Goal: Feedback & Contribution: Leave review/rating

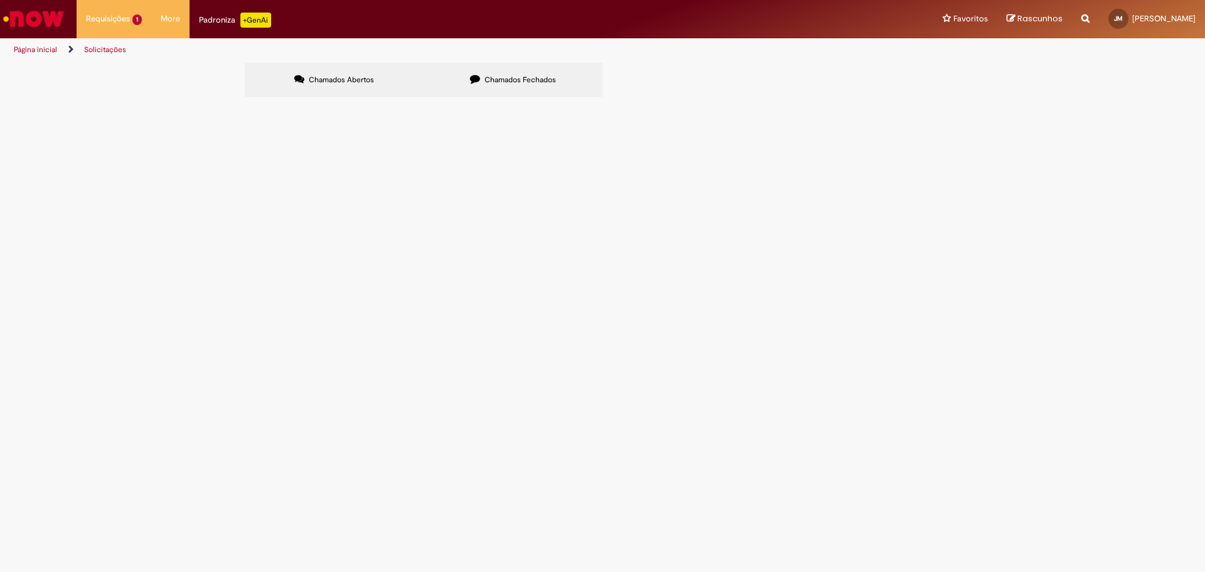
click at [0, 0] on span "Emissão de NF de Ativos do [GEOGRAPHIC_DATA]" at bounding box center [0, 0] width 0 height 0
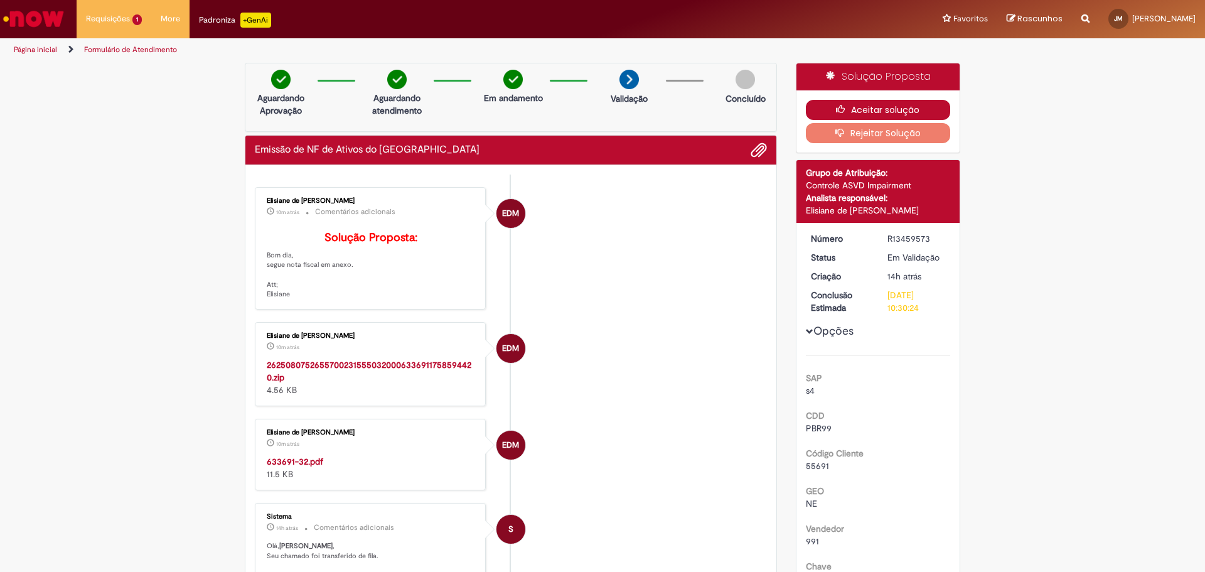
click at [856, 108] on button "Aceitar solução" at bounding box center [878, 110] width 145 height 20
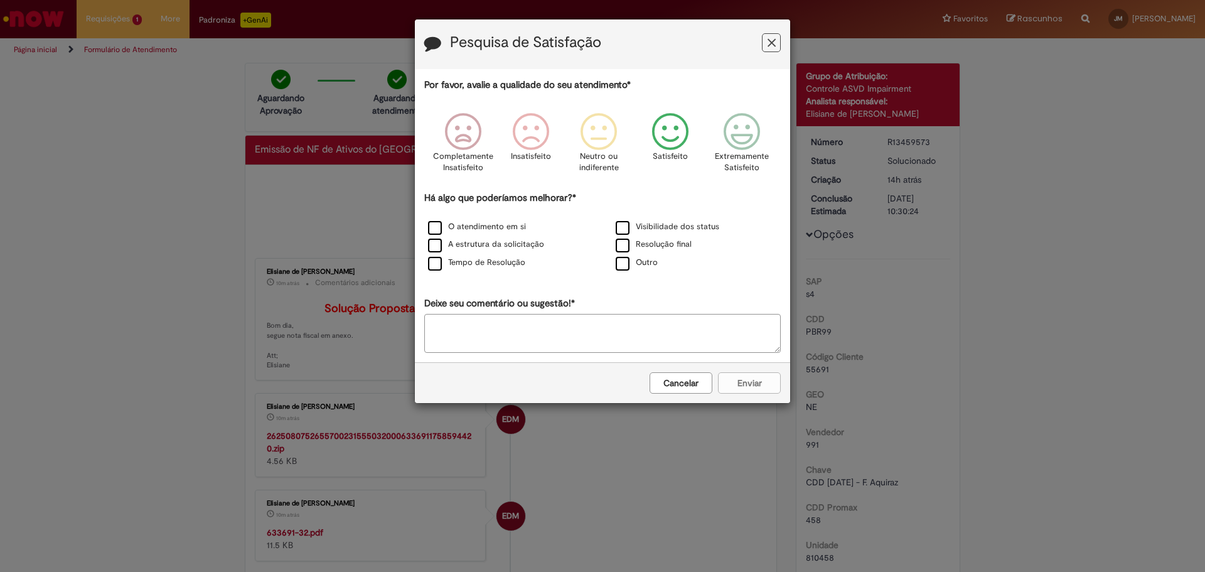
click at [671, 127] on icon "Feedback" at bounding box center [670, 132] width 47 height 38
click at [437, 228] on label "O atendimento em si" at bounding box center [477, 227] width 98 height 12
drag, startPoint x: 476, startPoint y: 341, endPoint x: 481, endPoint y: 327, distance: 15.5
click at [474, 341] on textarea "Deixe seu comentário ou sugestão!*" at bounding box center [602, 333] width 356 height 39
type textarea "***"
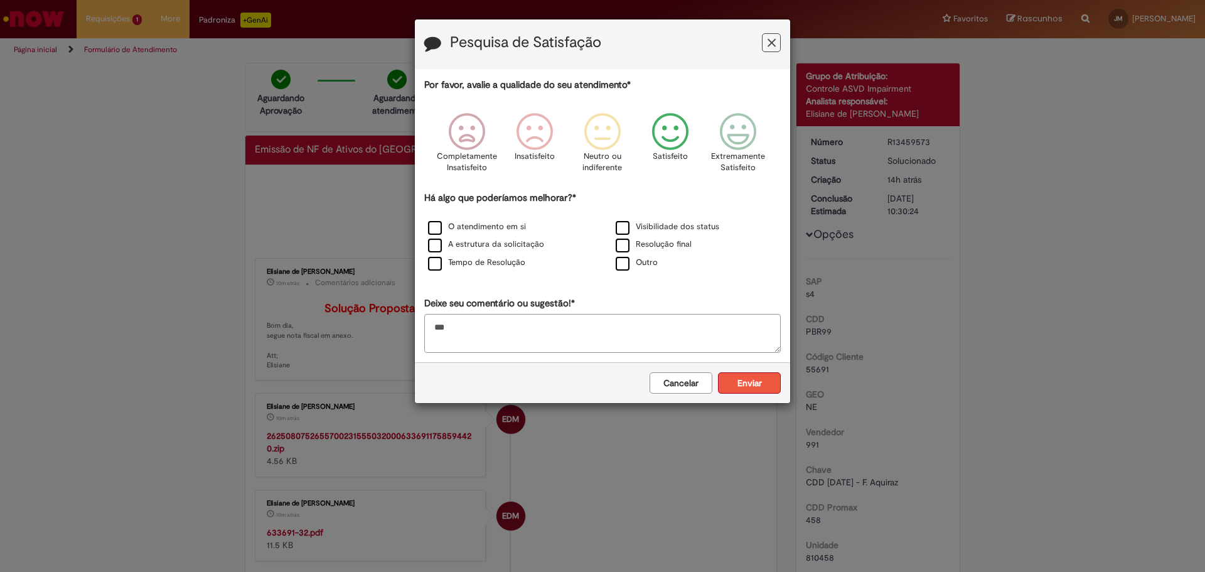
click at [739, 386] on button "Enviar" at bounding box center [749, 382] width 63 height 21
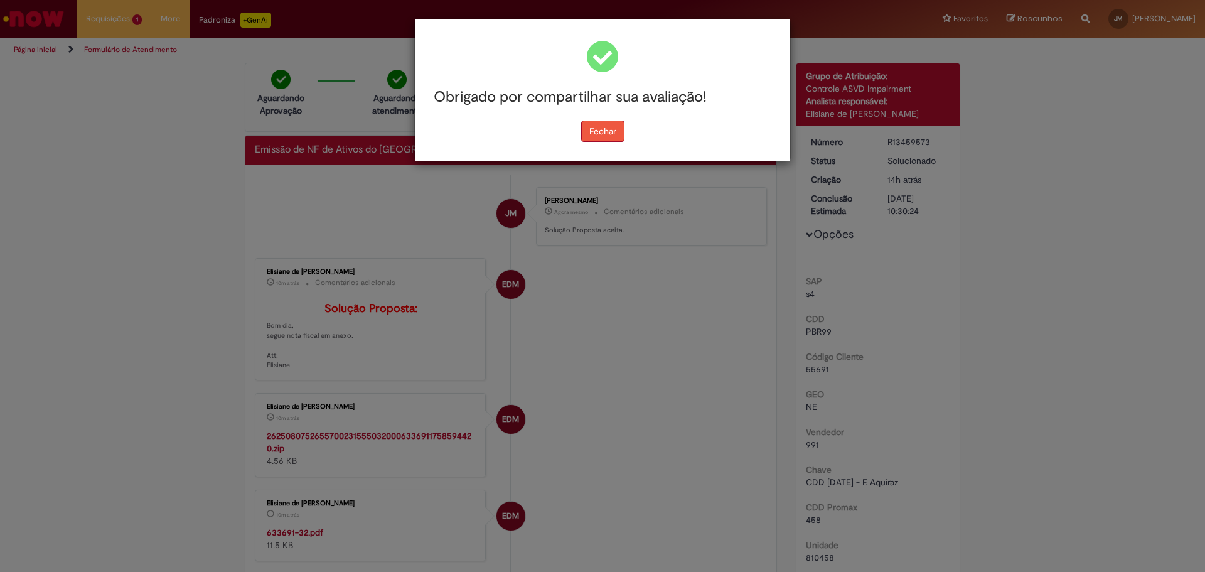
drag, startPoint x: 604, startPoint y: 138, endPoint x: 648, endPoint y: 171, distance: 55.2
click at [604, 138] on button "Fechar" at bounding box center [602, 130] width 43 height 21
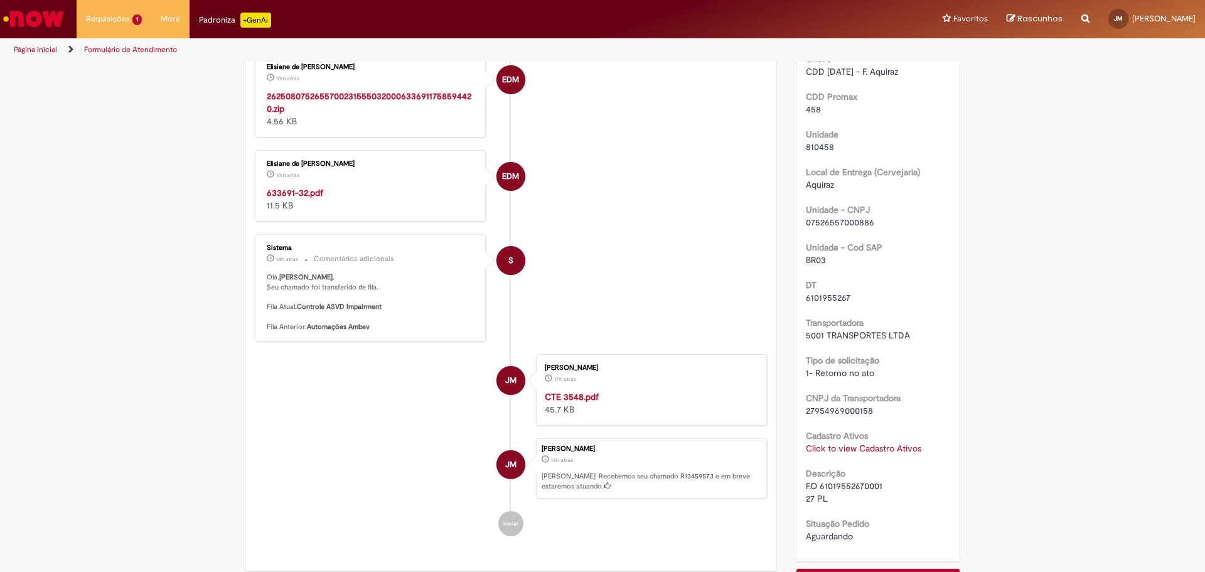
scroll to position [439, 0]
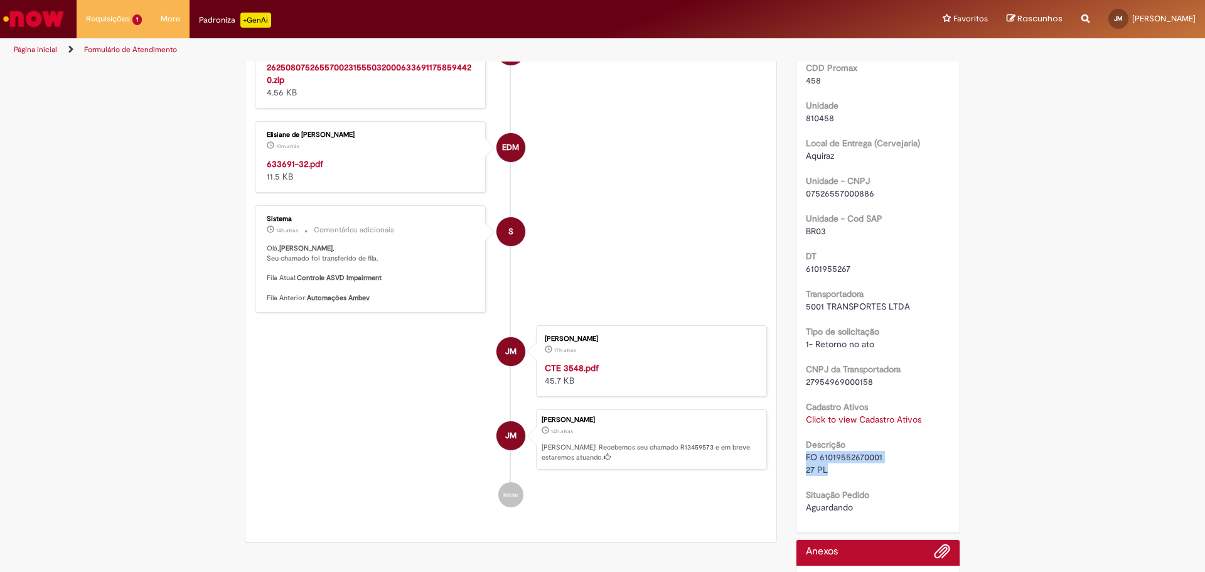
drag, startPoint x: 802, startPoint y: 456, endPoint x: 826, endPoint y: 469, distance: 27.8
click at [826, 469] on div "F.O 61019552670001 27 PL" at bounding box center [878, 463] width 145 height 25
copy span "F.O 61019552670001 27 PL"
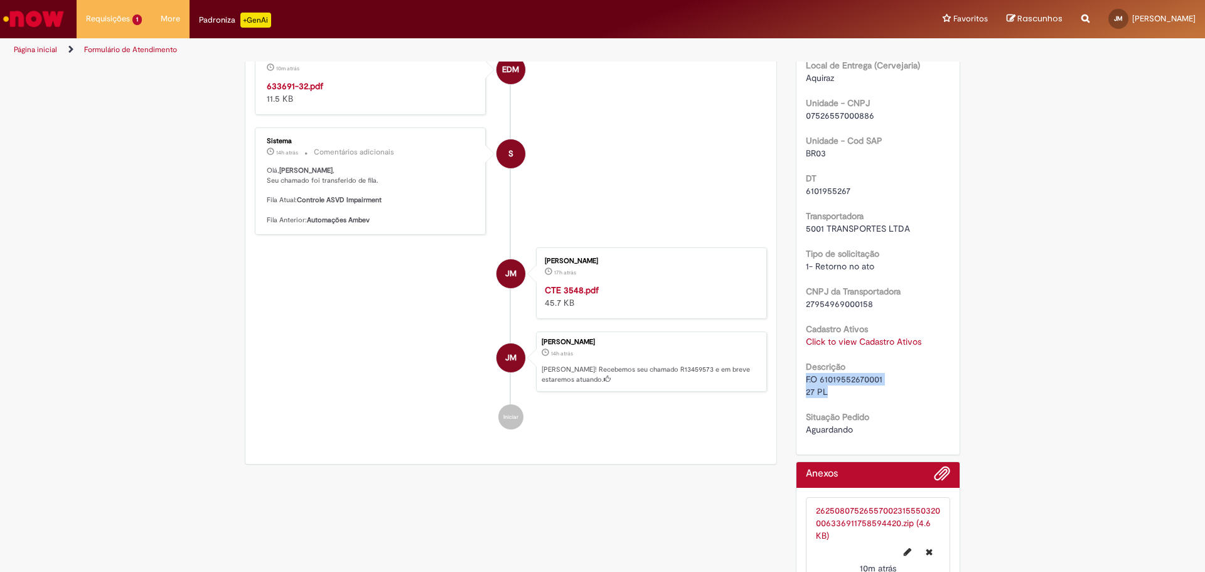
scroll to position [627, 0]
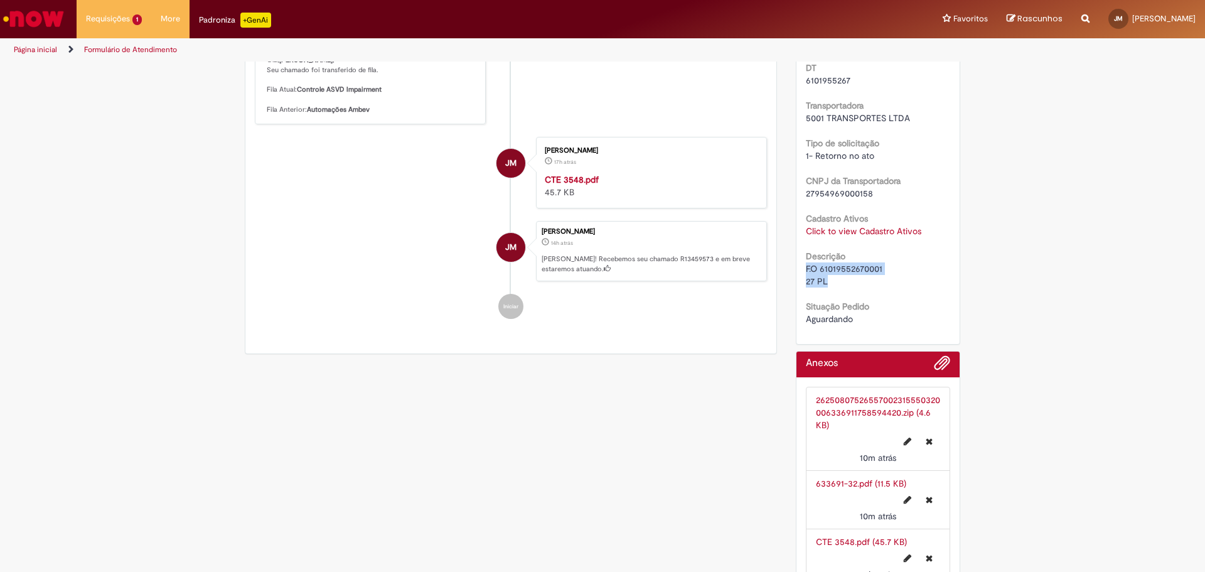
click at [844, 484] on link "633691-32.pdf (11.5 KB)" at bounding box center [861, 482] width 90 height 11
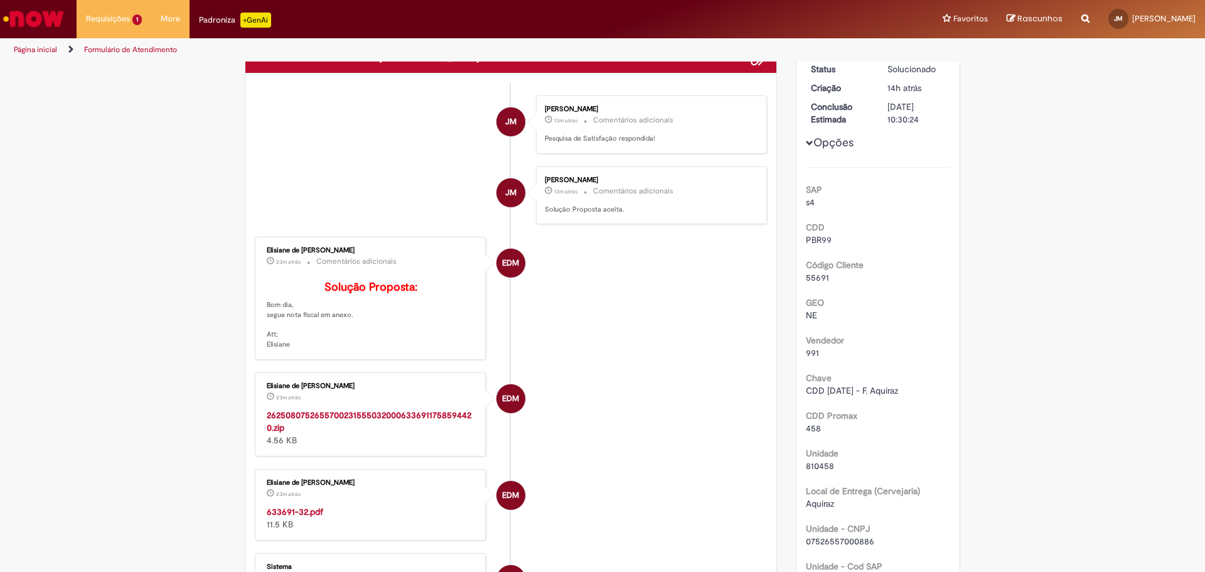
scroll to position [0, 0]
